Goal: Find specific page/section: Find specific page/section

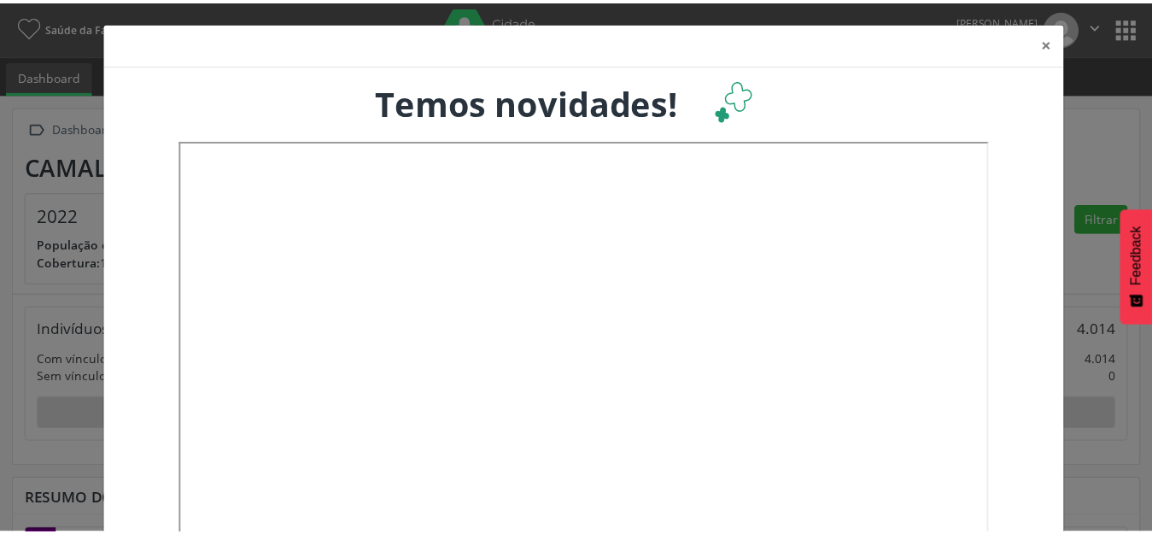
scroll to position [282, 381]
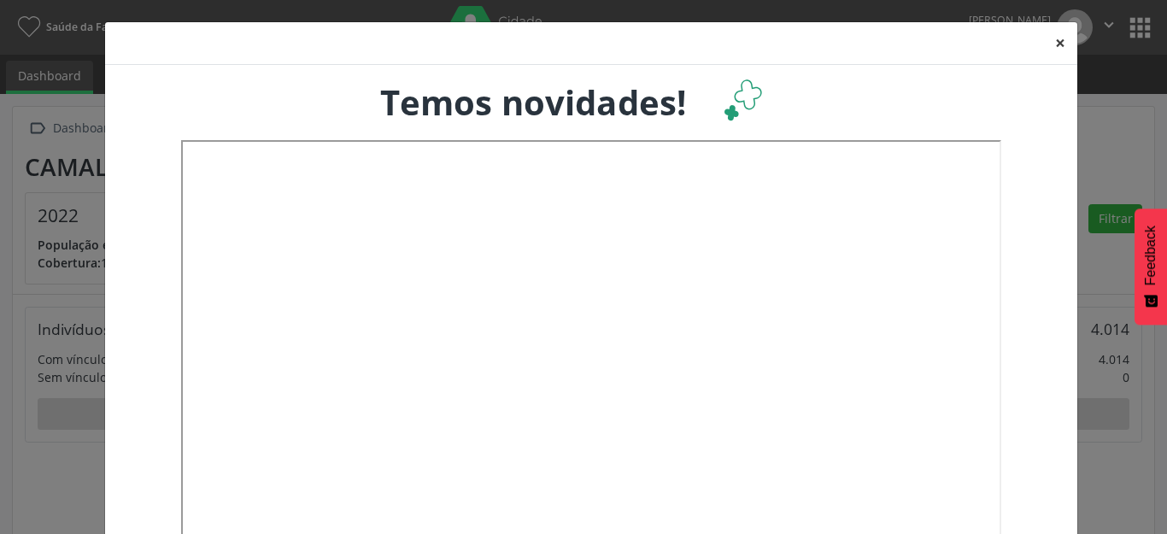
click at [1048, 46] on button "×" at bounding box center [1060, 43] width 34 height 42
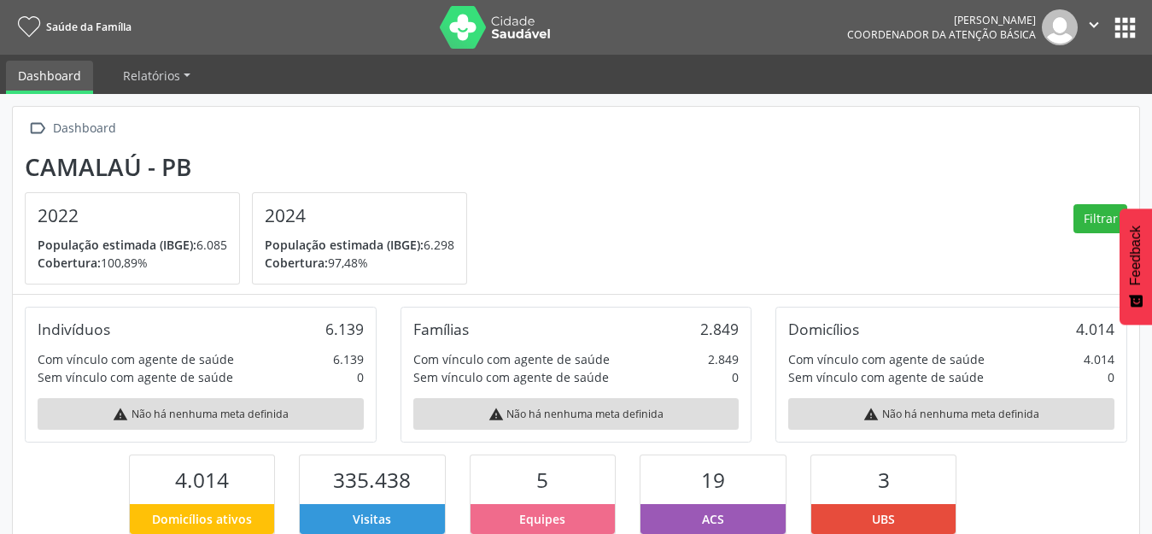
scroll to position [853944, 853850]
click at [1110, 36] on button "apps" at bounding box center [1125, 28] width 30 height 30
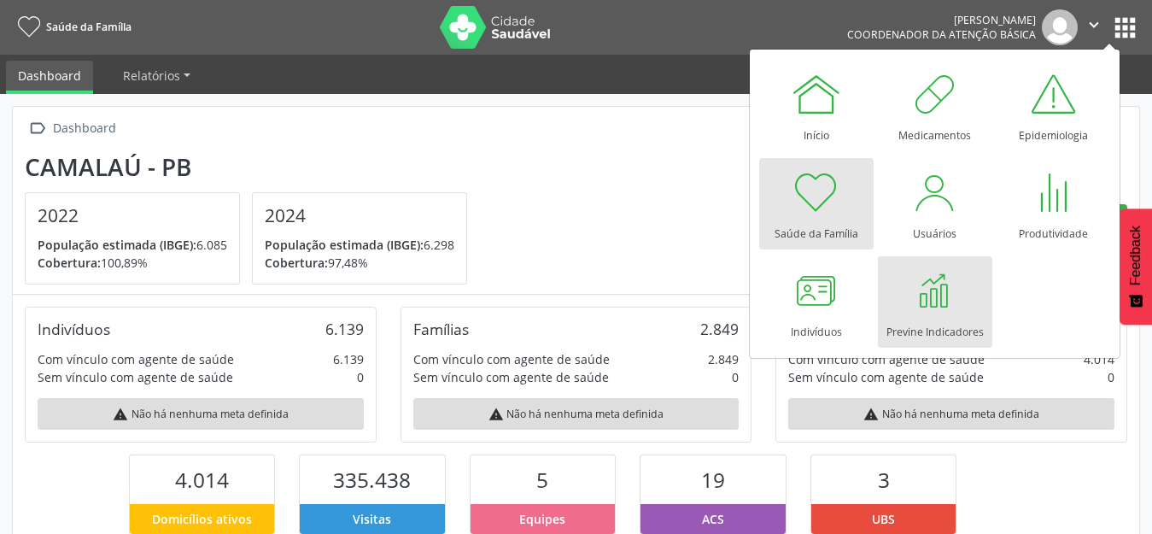
click at [910, 315] on div at bounding box center [935, 290] width 51 height 51
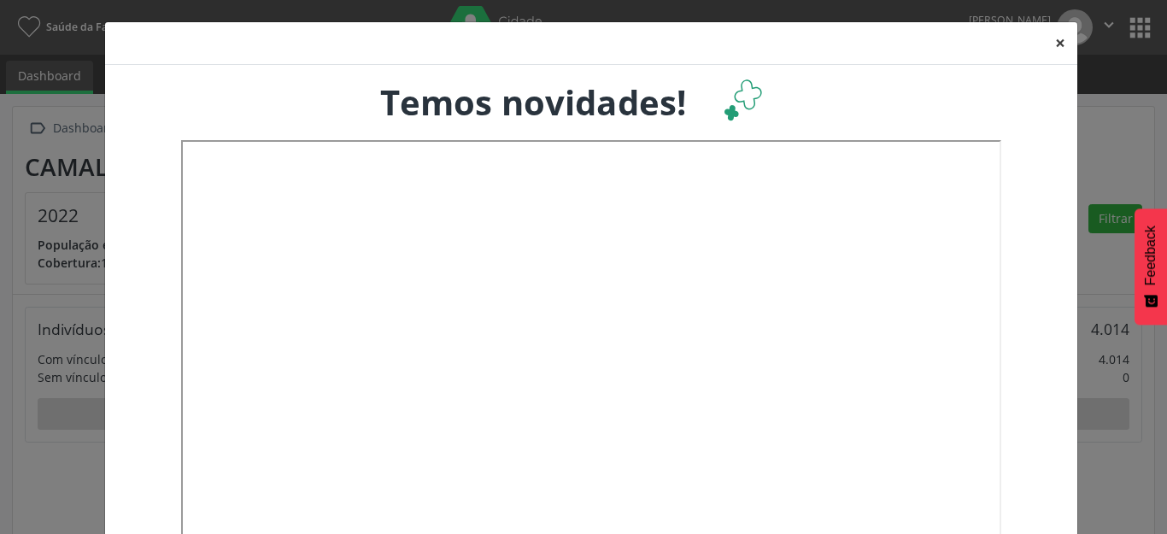
click at [1052, 38] on button "×" at bounding box center [1060, 43] width 34 height 42
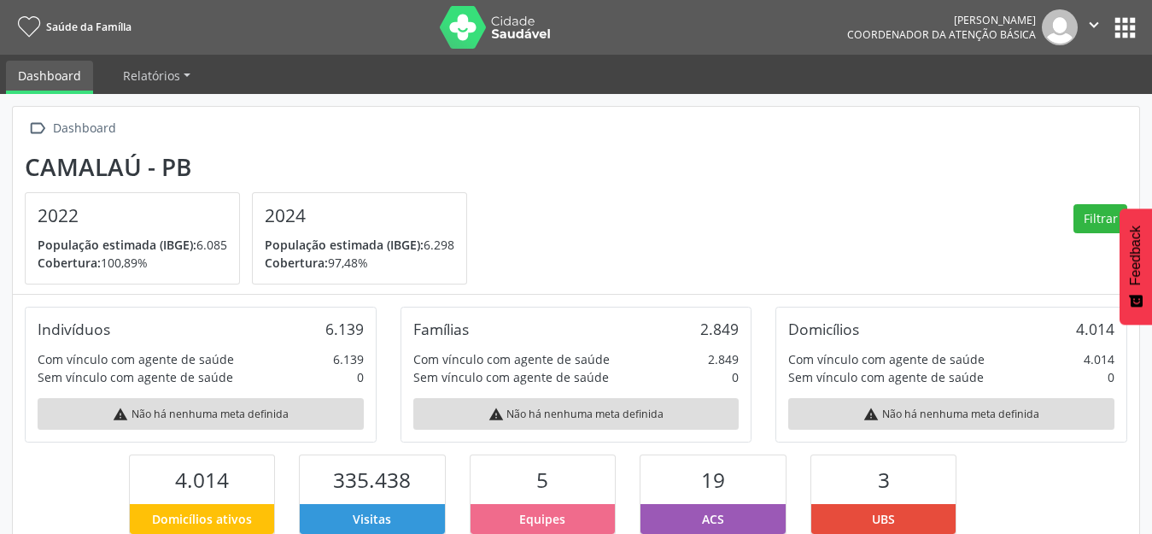
scroll to position [284, 375]
click at [1135, 28] on button "apps" at bounding box center [1125, 28] width 30 height 30
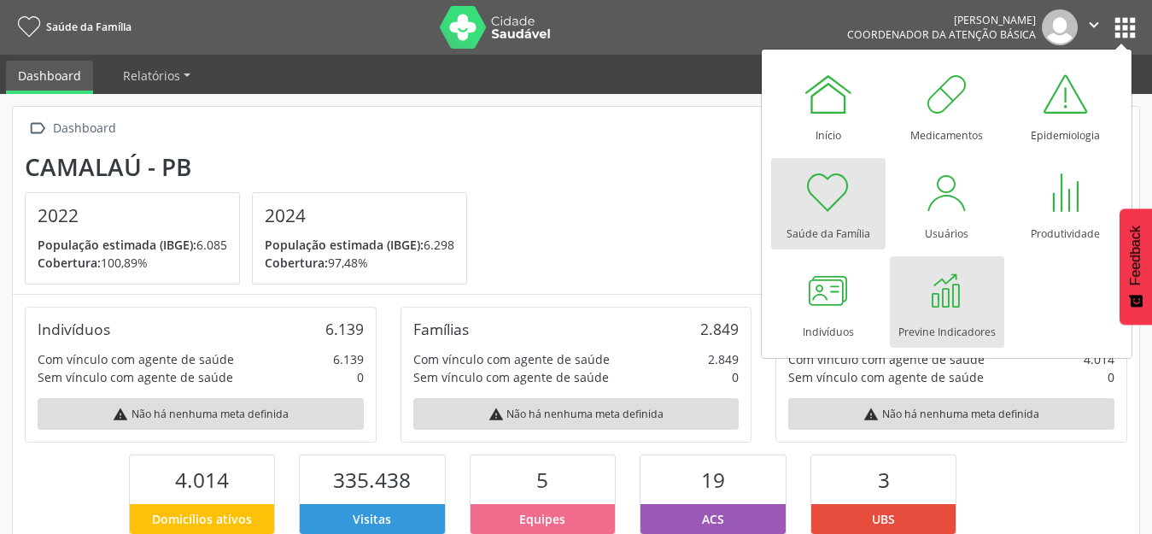
click at [955, 298] on div at bounding box center [947, 290] width 51 height 51
